Goal: Transaction & Acquisition: Download file/media

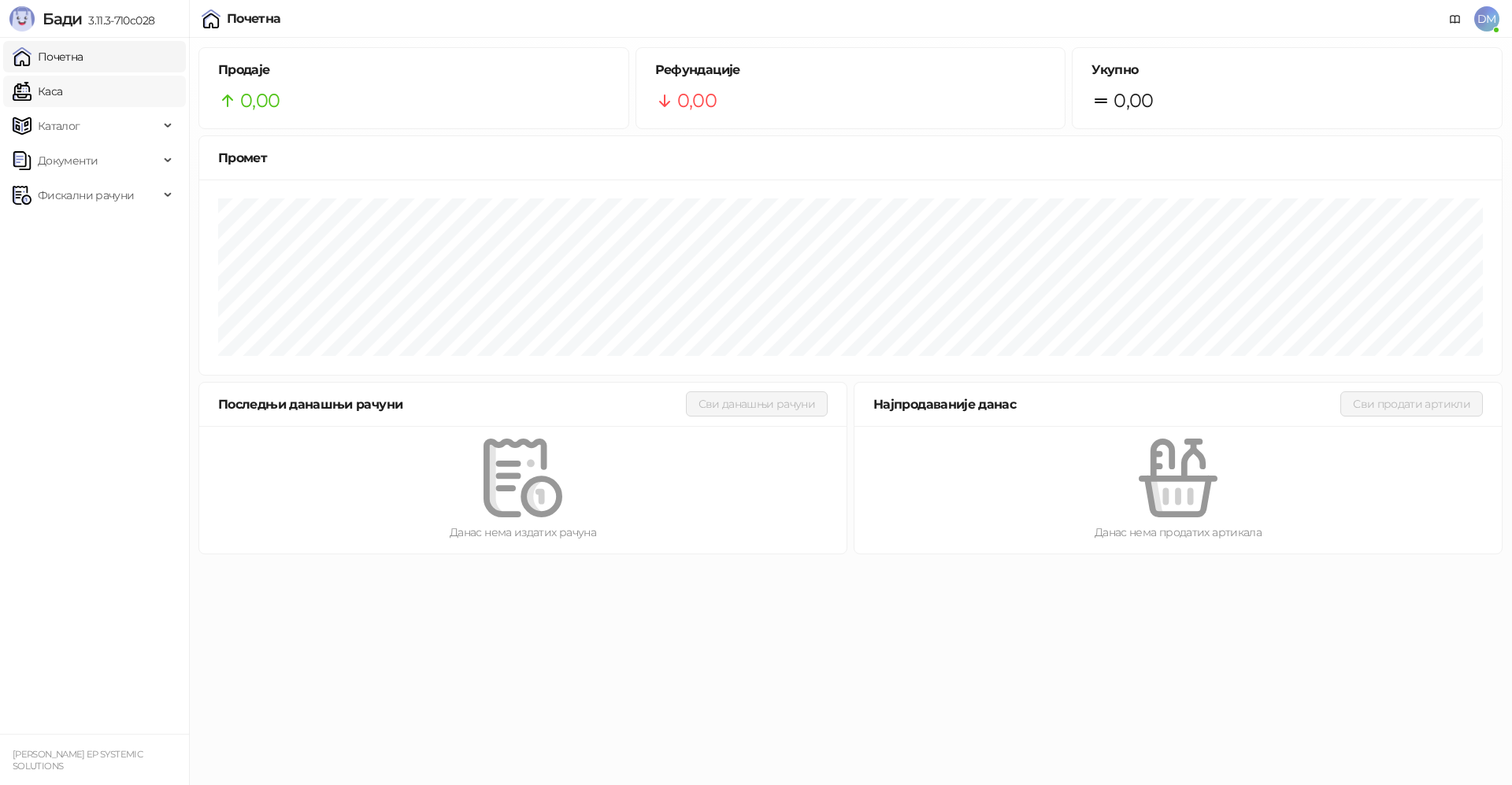
click at [60, 93] on link "Каса" at bounding box center [37, 91] width 50 height 32
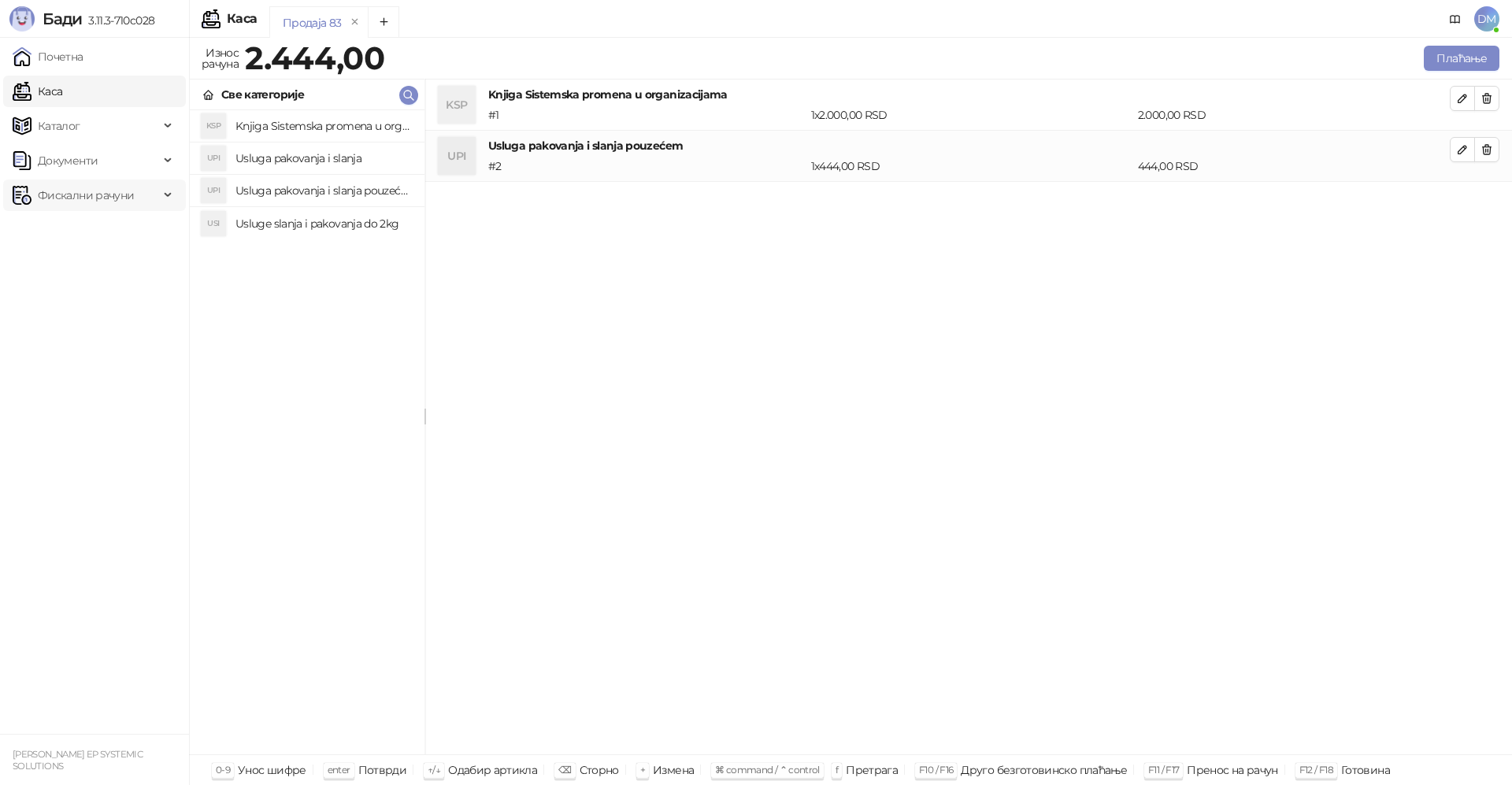
click at [108, 191] on span "Фискални рачуни" at bounding box center [86, 195] width 96 height 32
click at [104, 219] on link "Издати рачуни" at bounding box center [71, 229] width 106 height 32
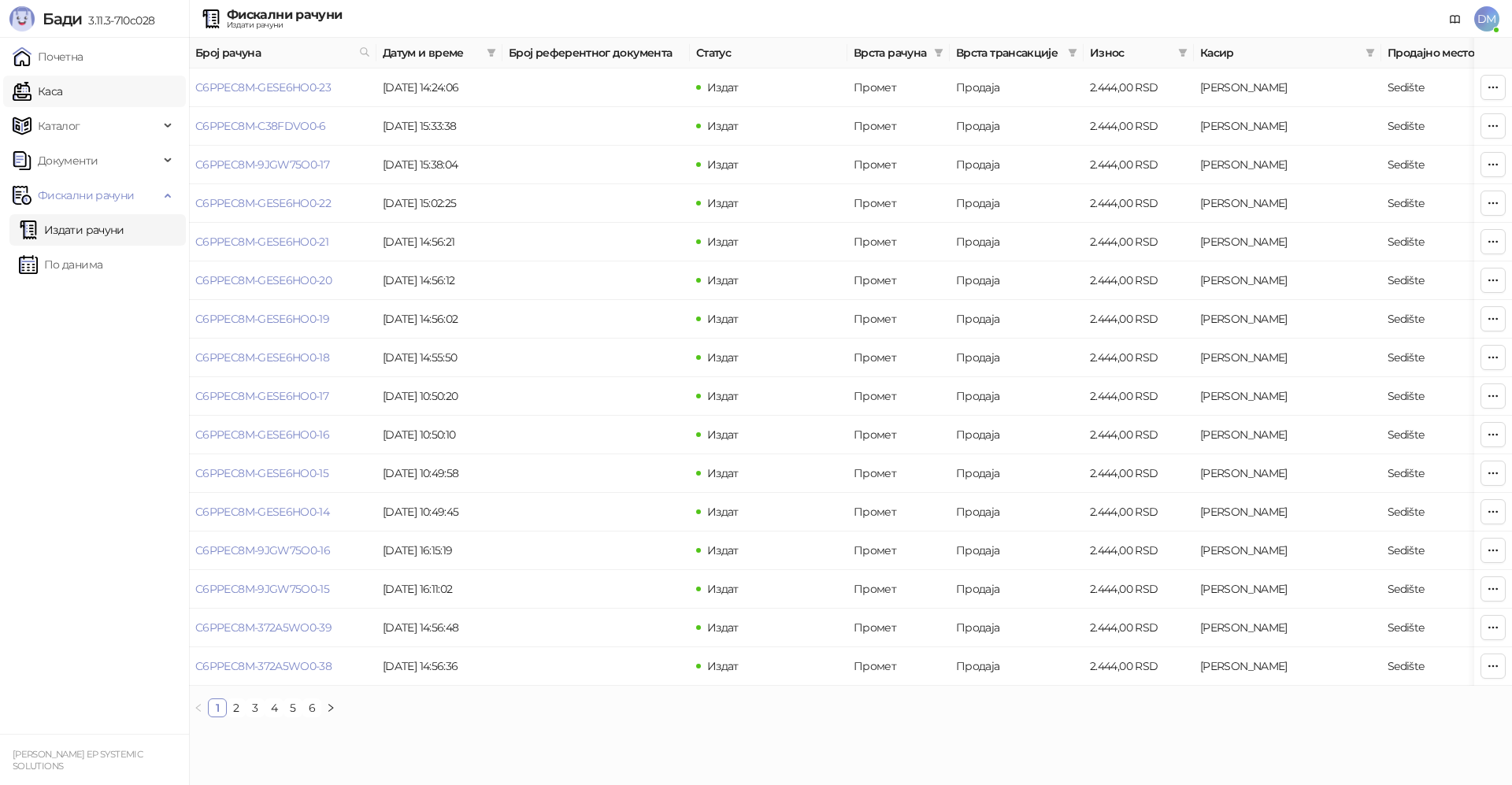
click at [28, 98] on link "Каса" at bounding box center [37, 91] width 50 height 32
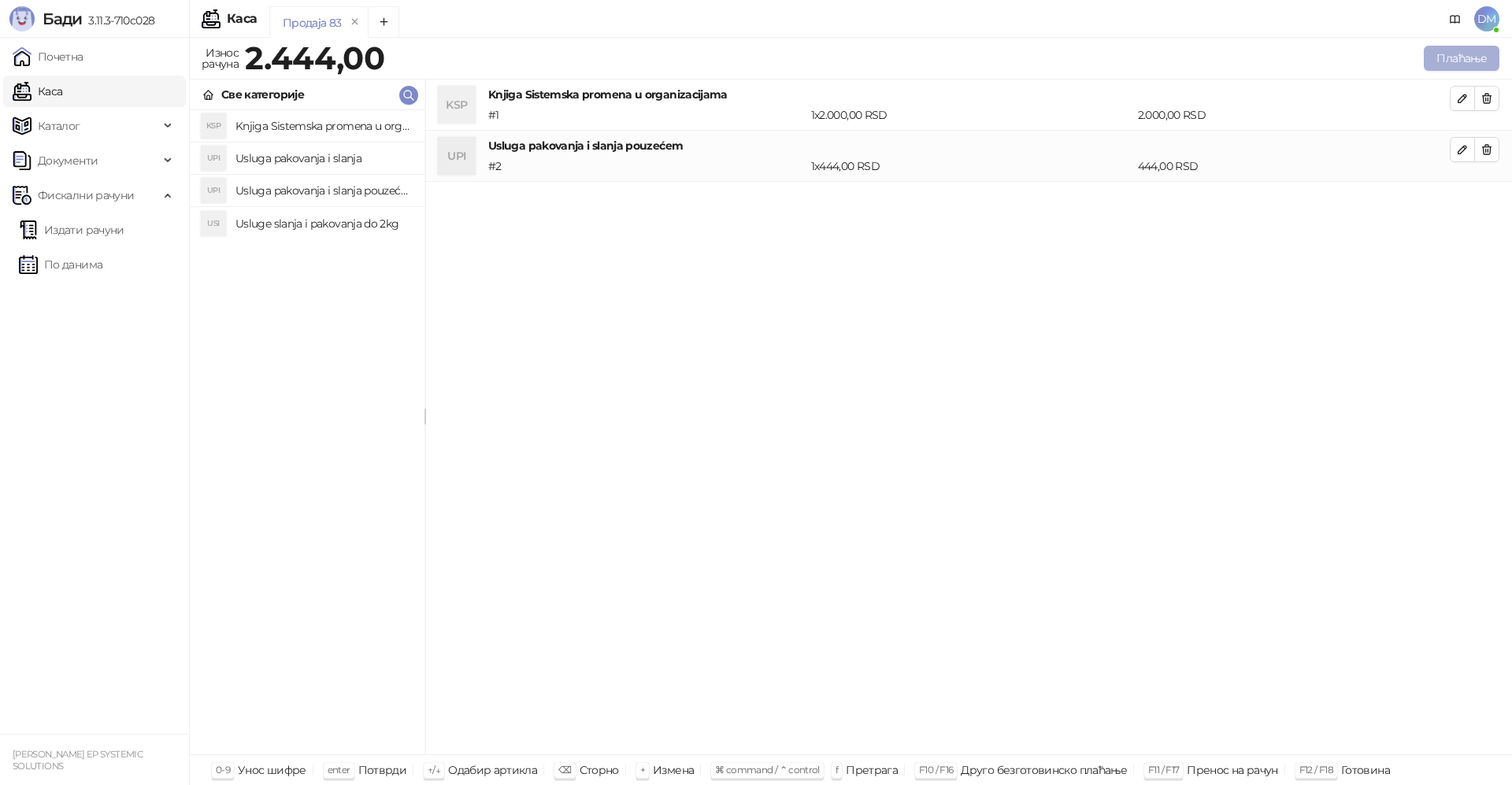
click at [1463, 50] on button "Плаћање" at bounding box center [1461, 59] width 76 height 25
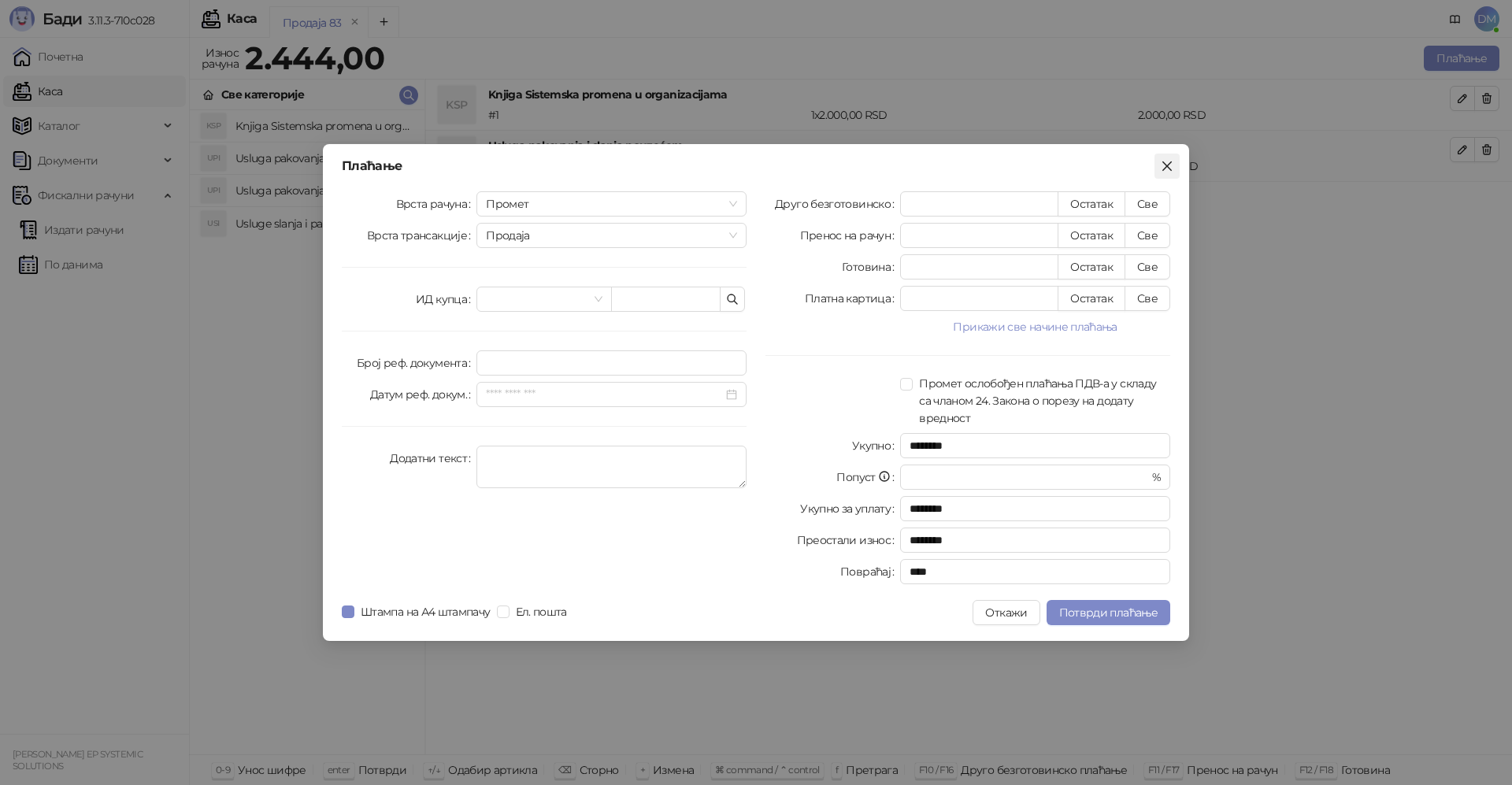
click at [1163, 164] on icon "close" at bounding box center [1167, 166] width 13 height 13
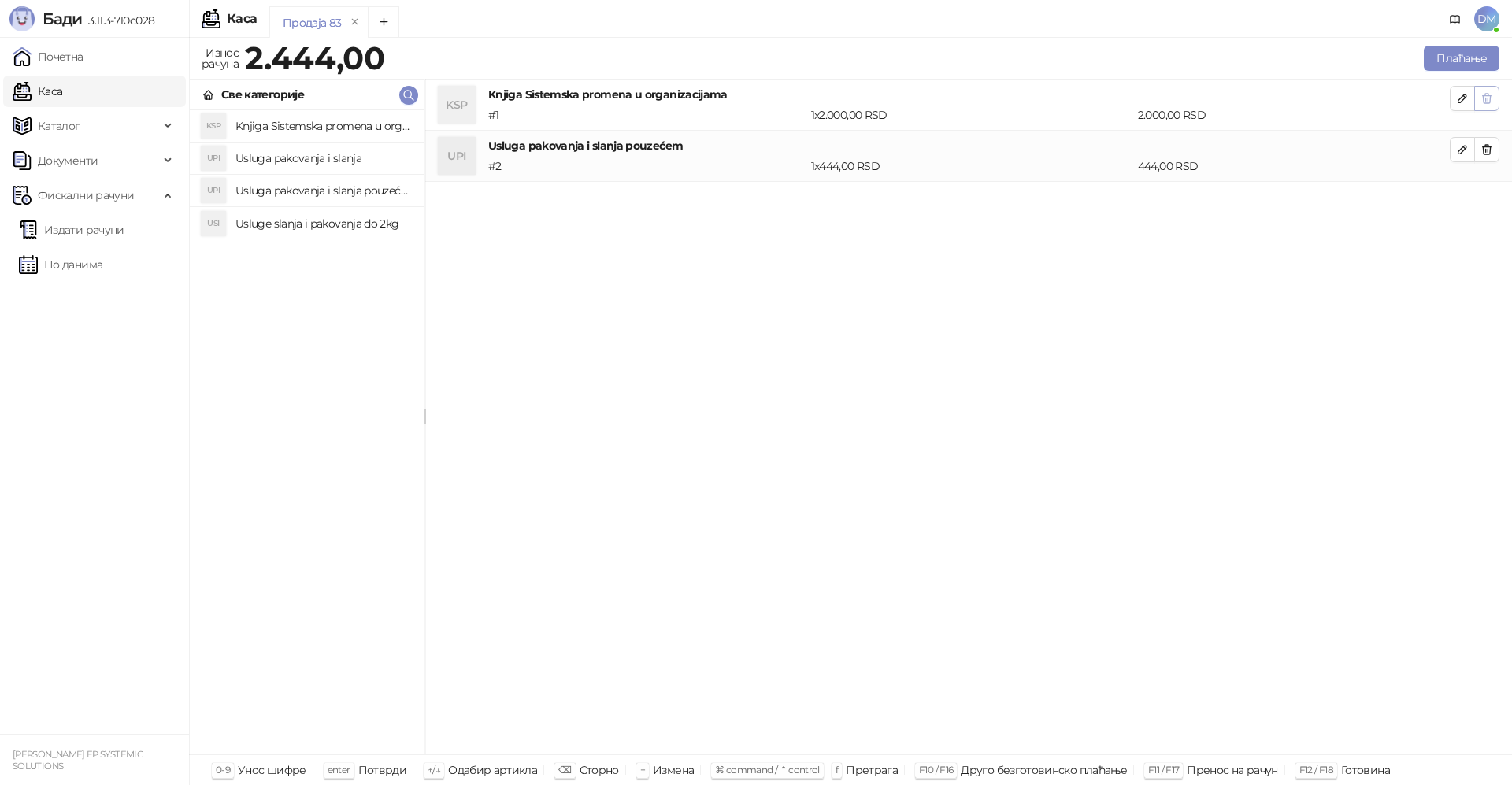
click at [1486, 99] on icon "button" at bounding box center [1488, 98] width 9 height 9
click at [1485, 102] on icon "button" at bounding box center [1487, 98] width 13 height 13
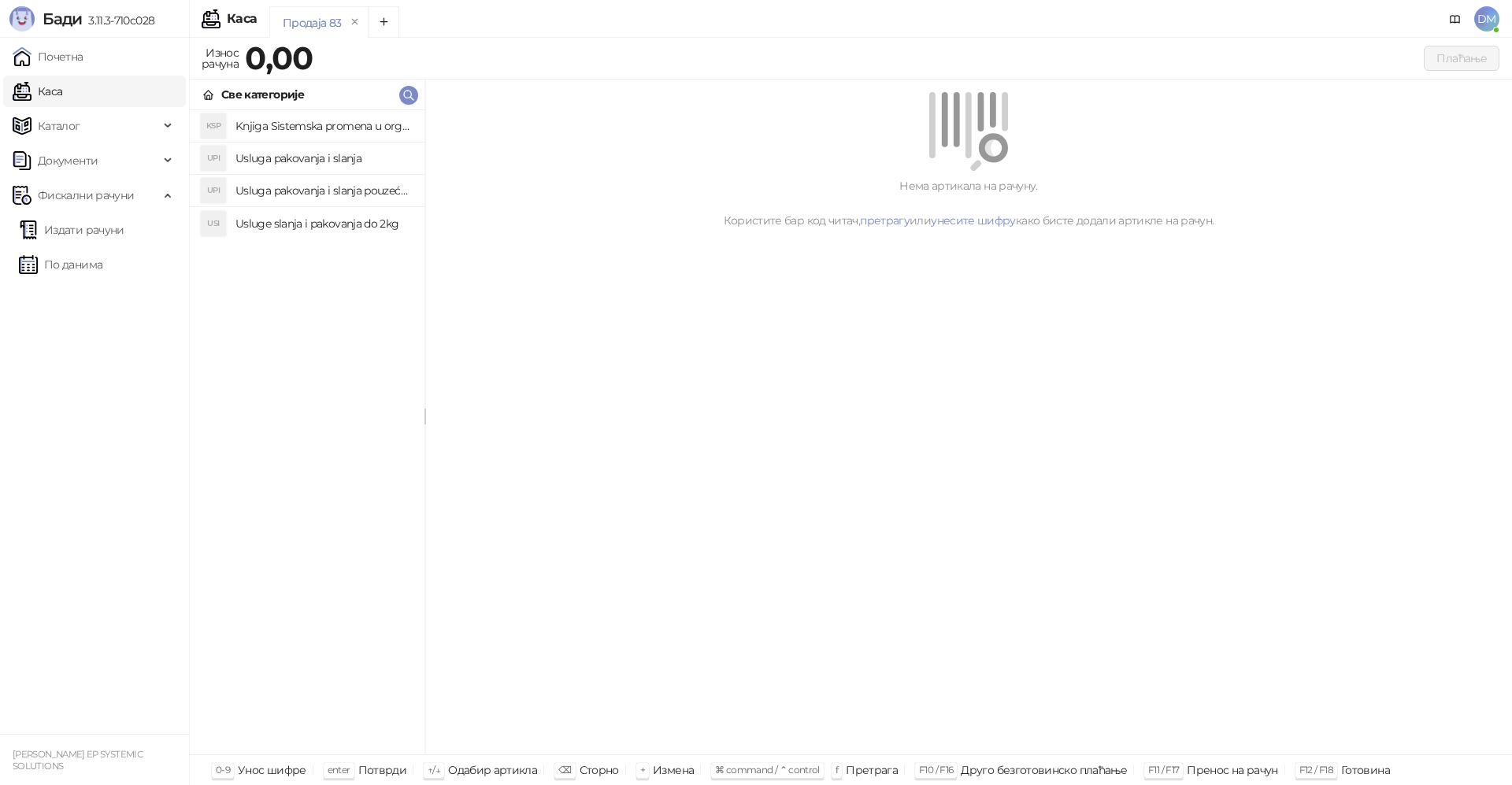
click at [360, 123] on h4 "Knjiga Sistemska promena u organizacijama" at bounding box center [324, 126] width 176 height 25
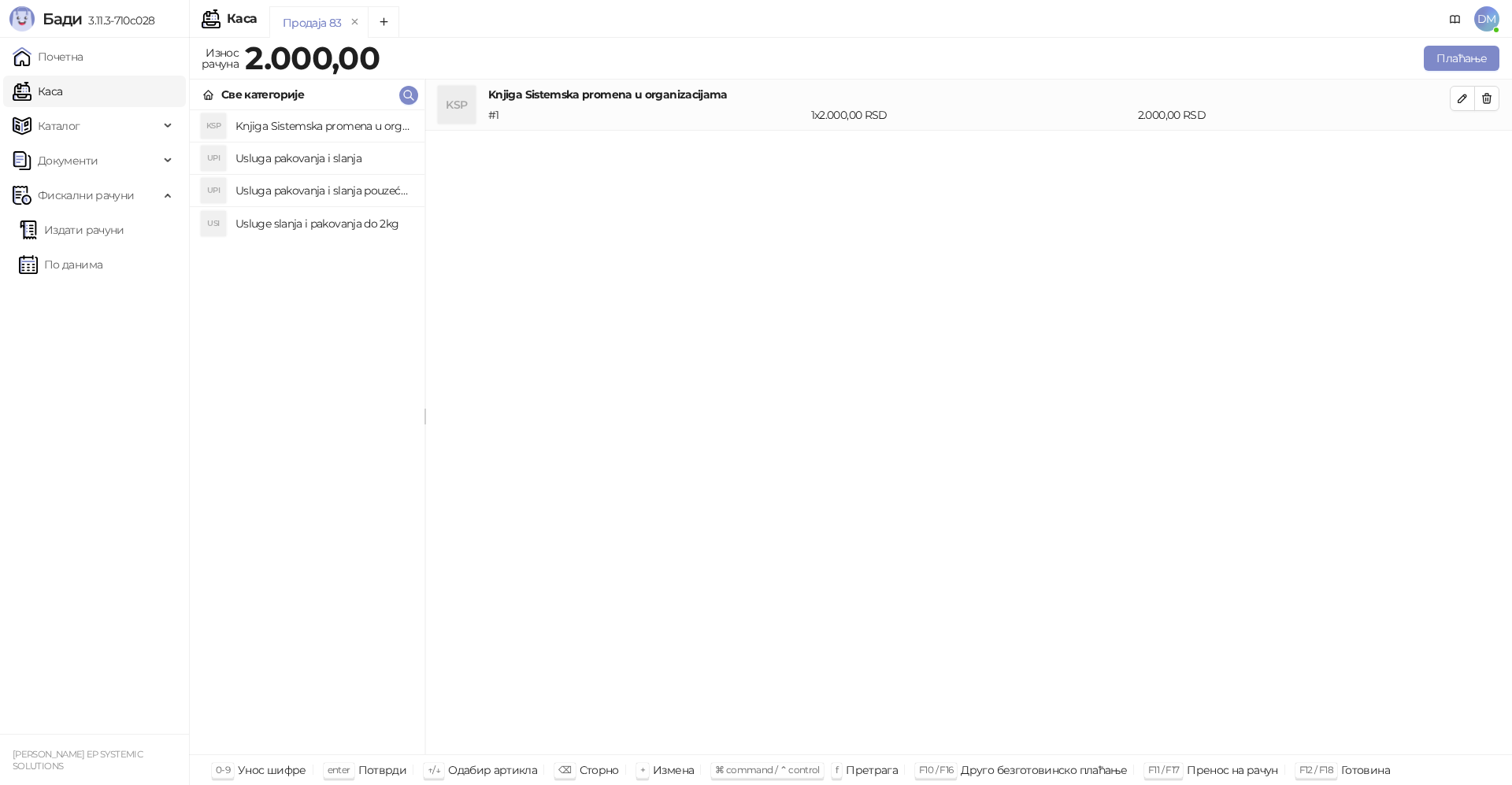
click at [367, 191] on h4 "Usluga pakovanja i slanja pouzećem" at bounding box center [324, 191] width 176 height 25
click at [1468, 52] on button "Плаћање" at bounding box center [1461, 59] width 76 height 25
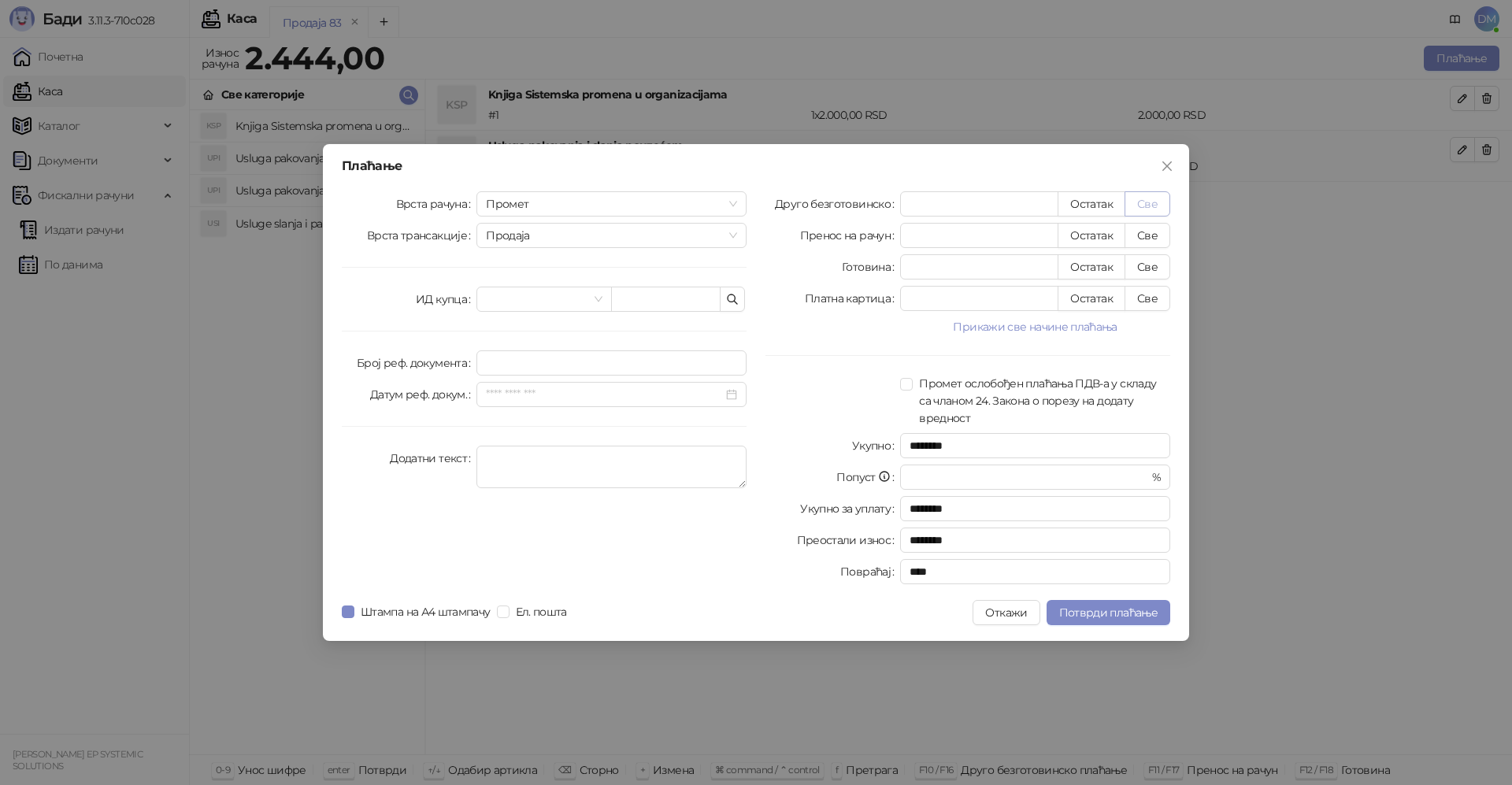
click at [1156, 195] on button "Све" at bounding box center [1147, 204] width 46 height 25
type input "****"
click at [1112, 618] on span "Потврди плаћање" at bounding box center [1108, 612] width 99 height 14
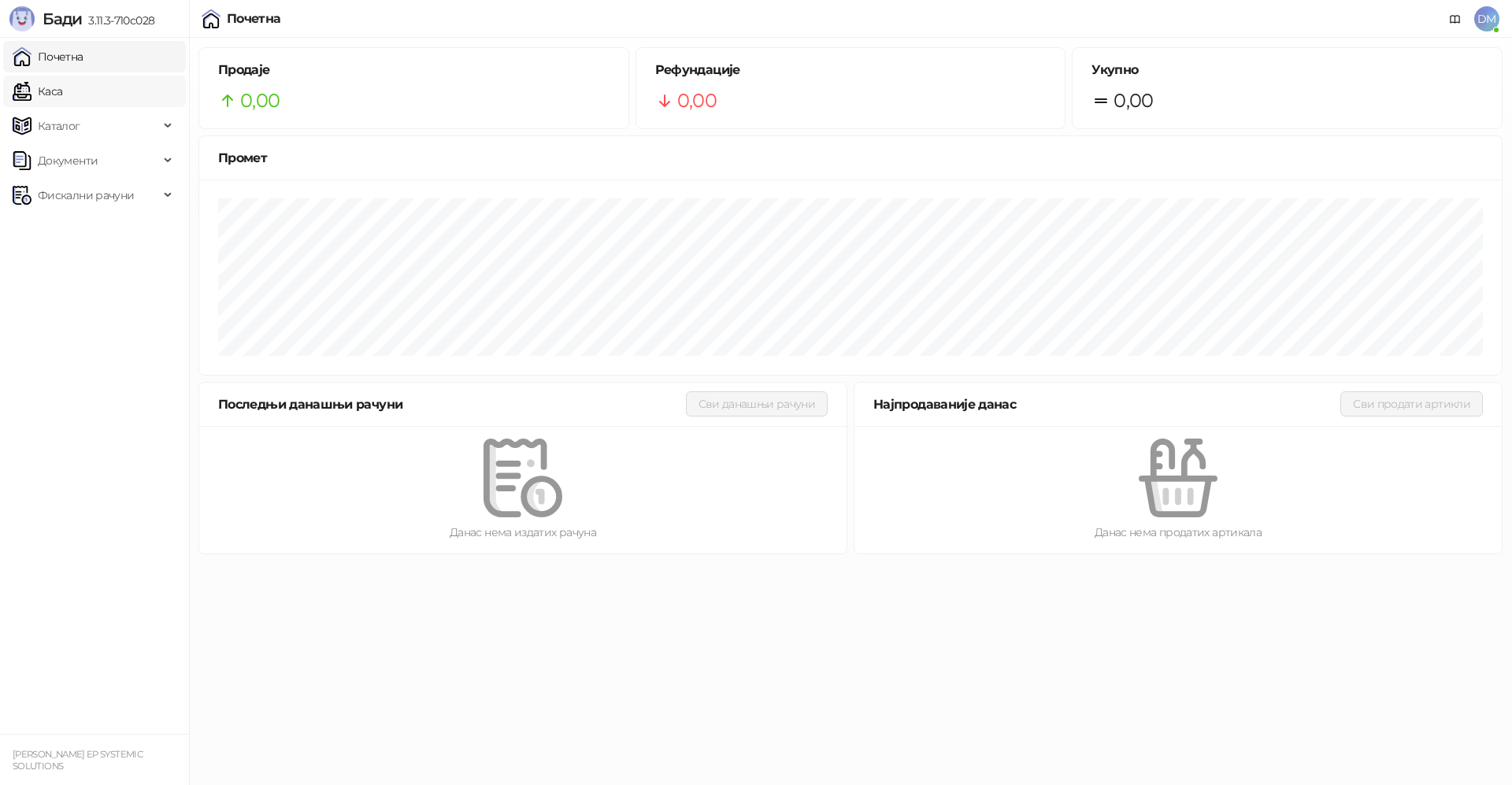
click at [53, 90] on link "Каса" at bounding box center [37, 91] width 50 height 32
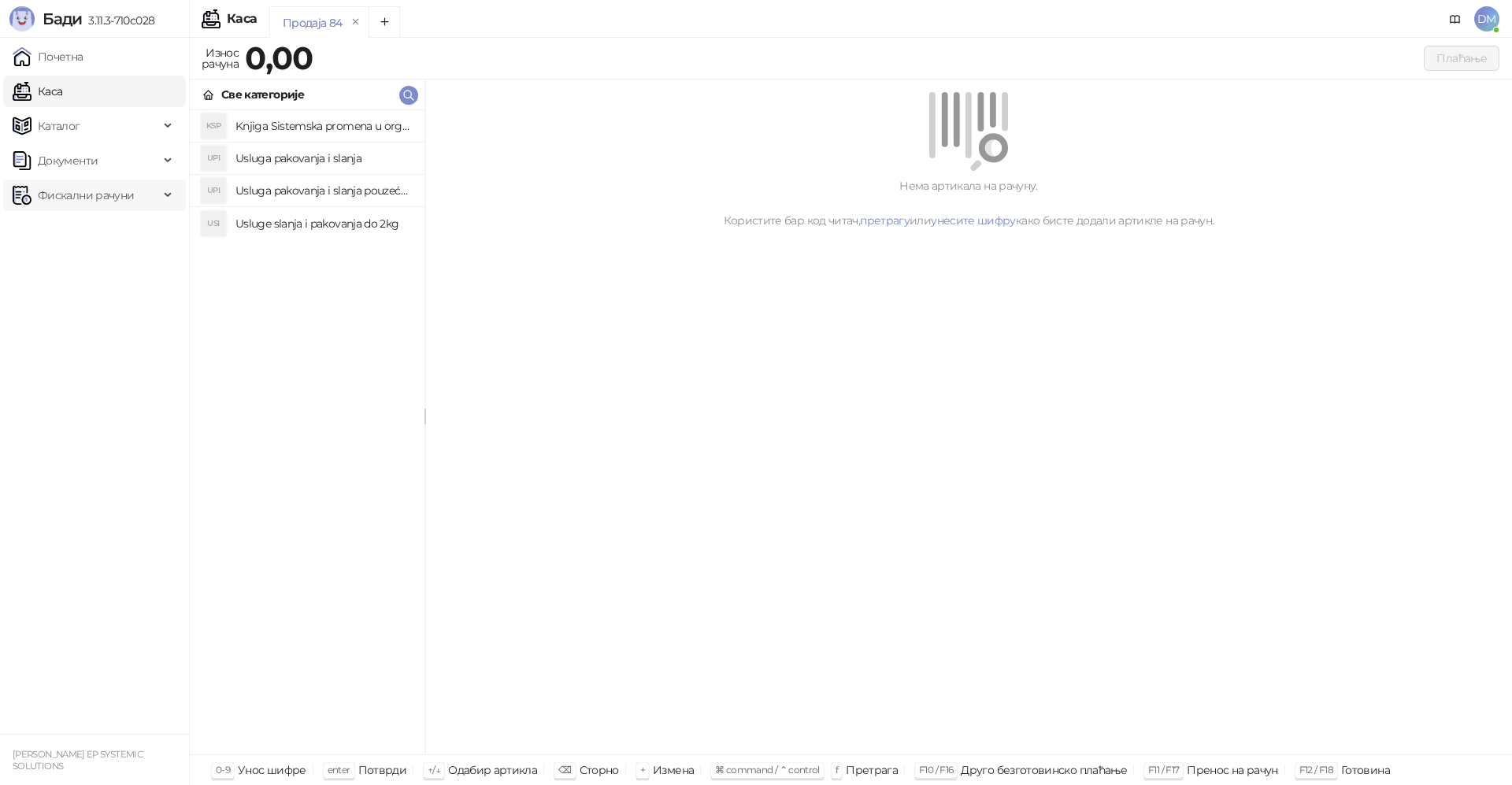
click at [64, 189] on span "Фискални рачуни" at bounding box center [86, 195] width 96 height 32
click at [97, 226] on link "Издати рачуни" at bounding box center [71, 229] width 106 height 32
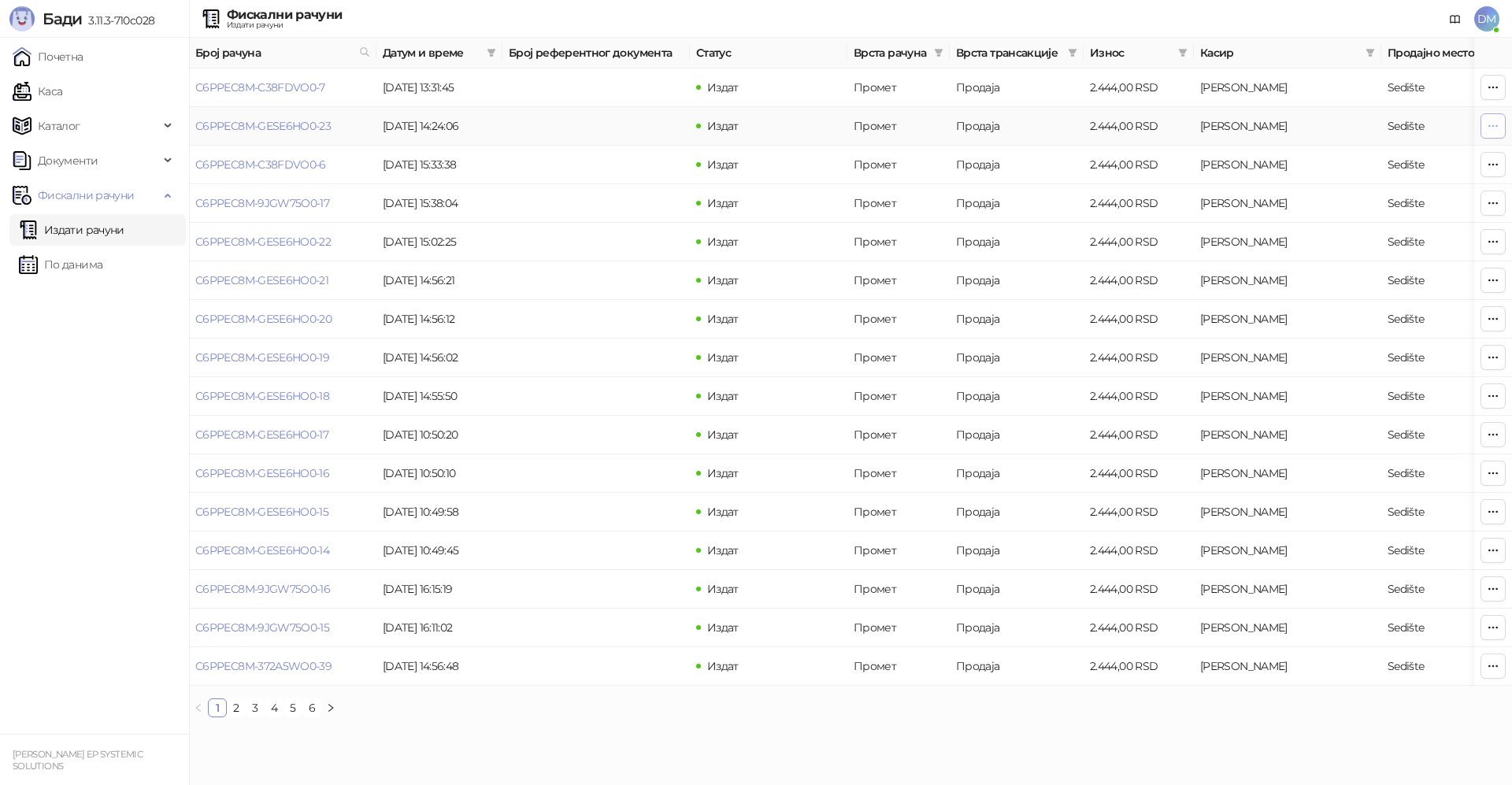
click at [1498, 131] on icon "button" at bounding box center [1493, 126] width 13 height 13
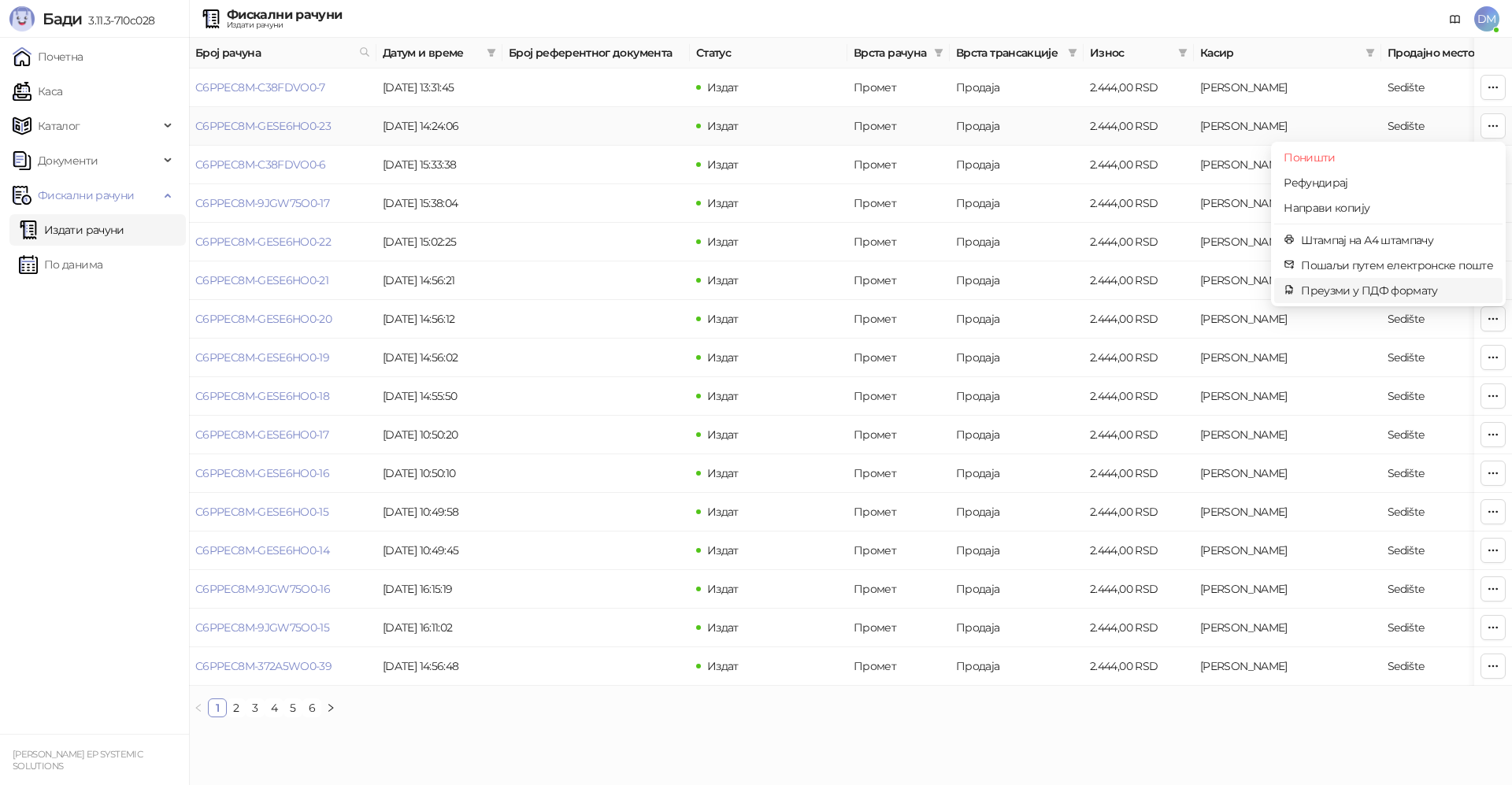
click at [1401, 287] on span "Преузми у ПДФ формату" at bounding box center [1397, 290] width 193 height 17
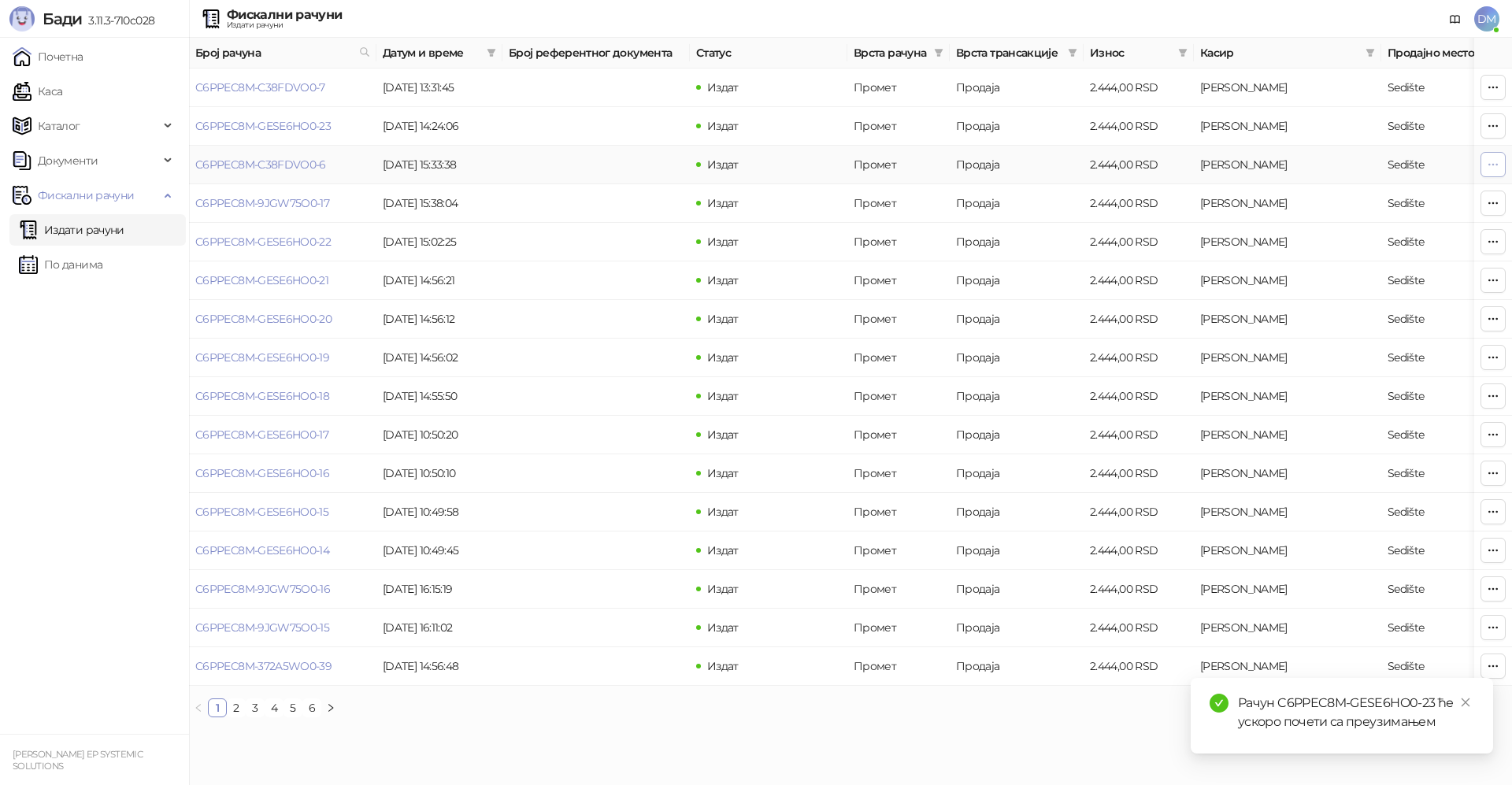
click at [1487, 159] on icon "button" at bounding box center [1493, 164] width 13 height 13
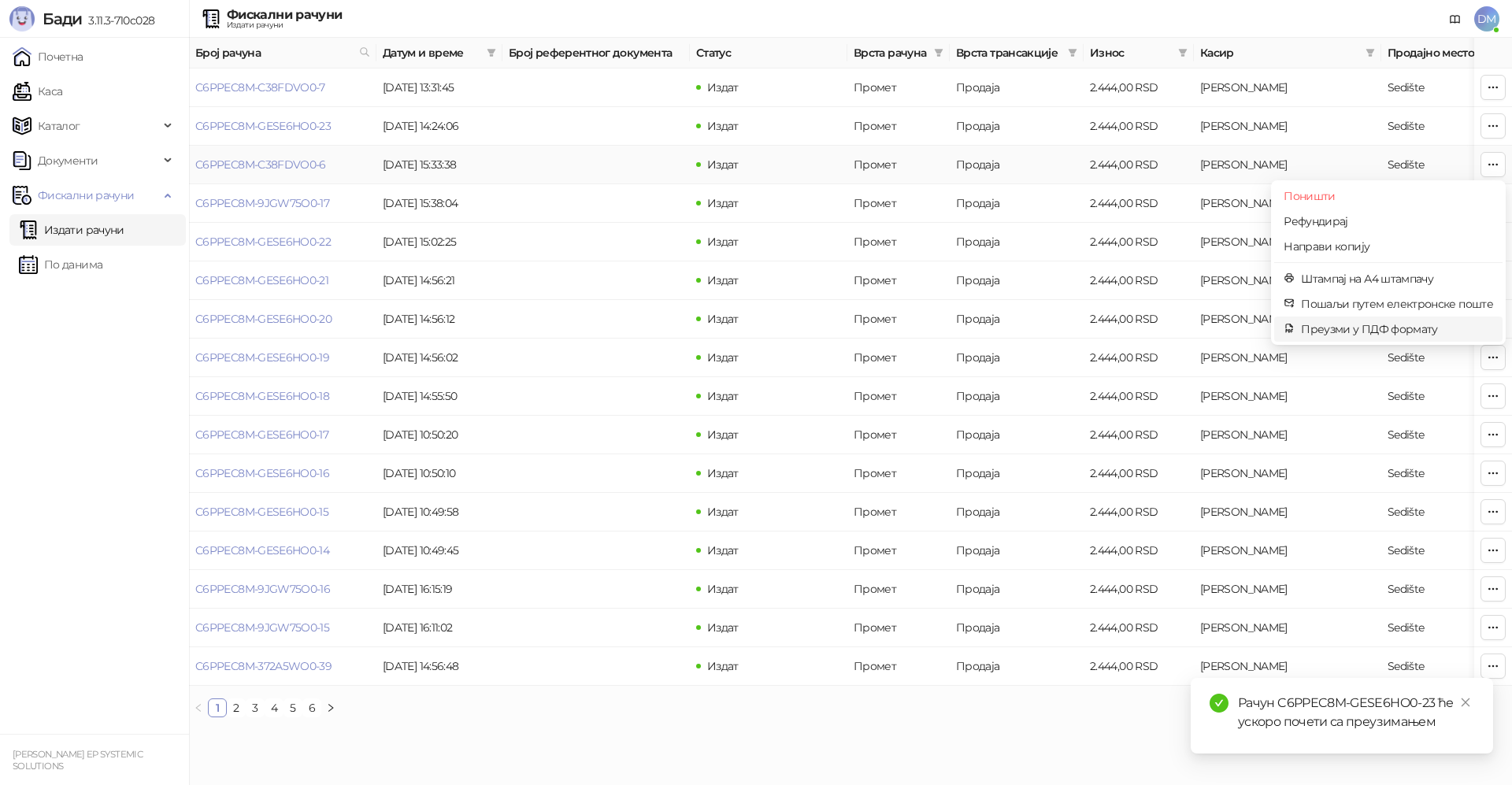
click at [1413, 326] on span "Преузми у ПДФ формату" at bounding box center [1397, 329] width 193 height 17
